Goal: Find specific page/section: Find specific page/section

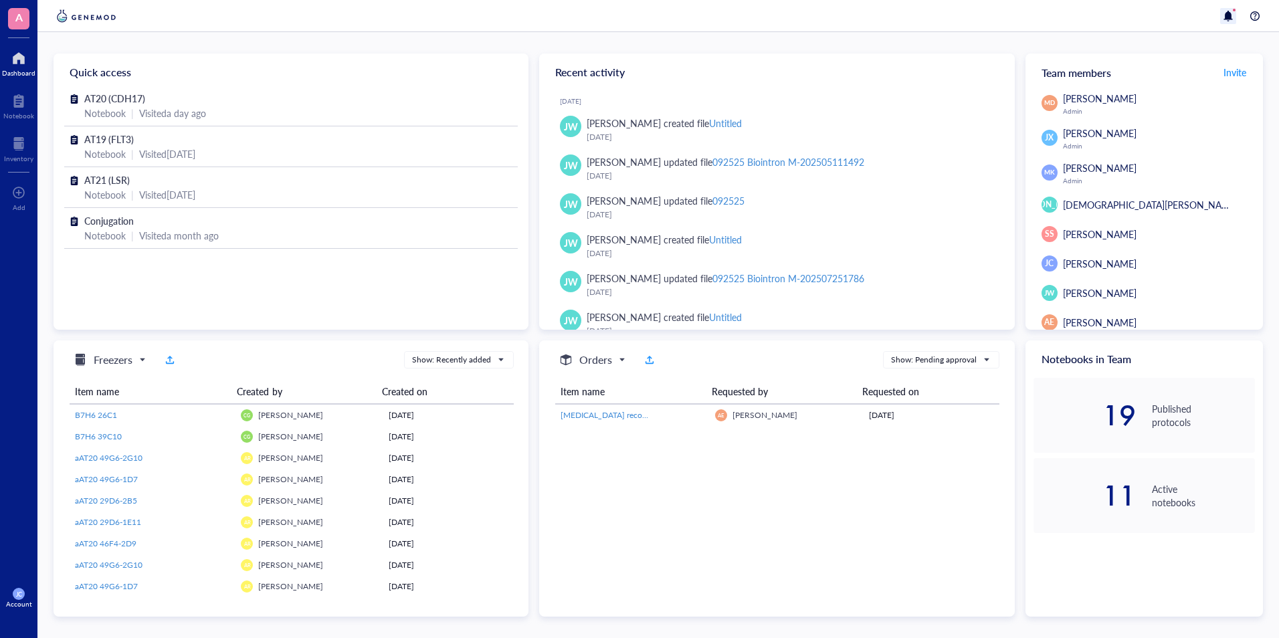
click at [1227, 17] on div at bounding box center [1228, 16] width 16 height 16
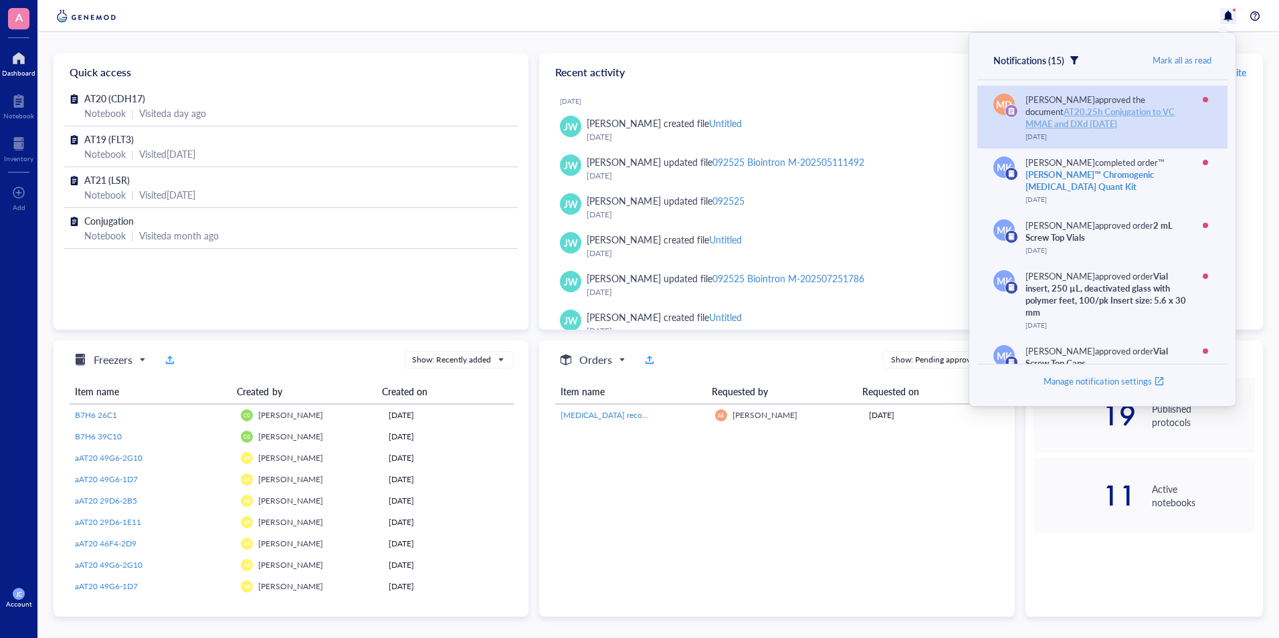
click at [1109, 116] on div "AT20.25h Conjugation to VC MMAE and DXd [DATE]" at bounding box center [1100, 117] width 149 height 25
